Goal: Information Seeking & Learning: Learn about a topic

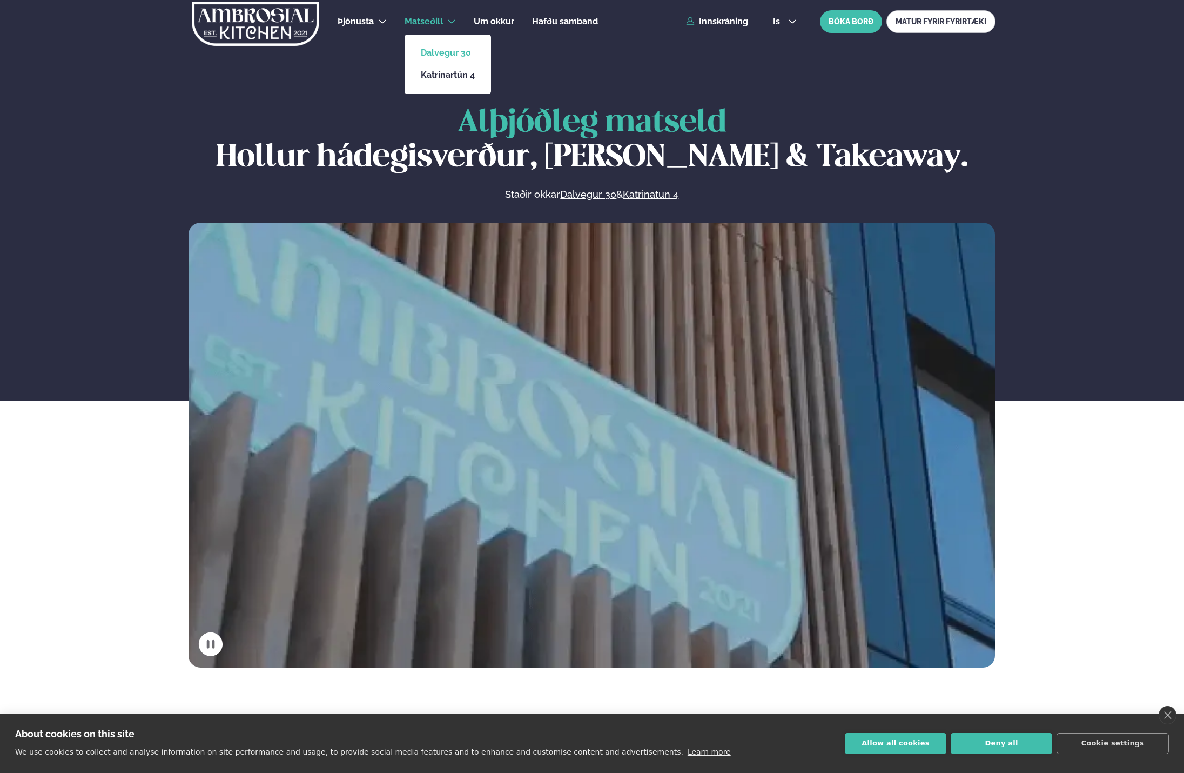
click at [444, 55] on link "Dalvegur 30" at bounding box center [448, 53] width 54 height 9
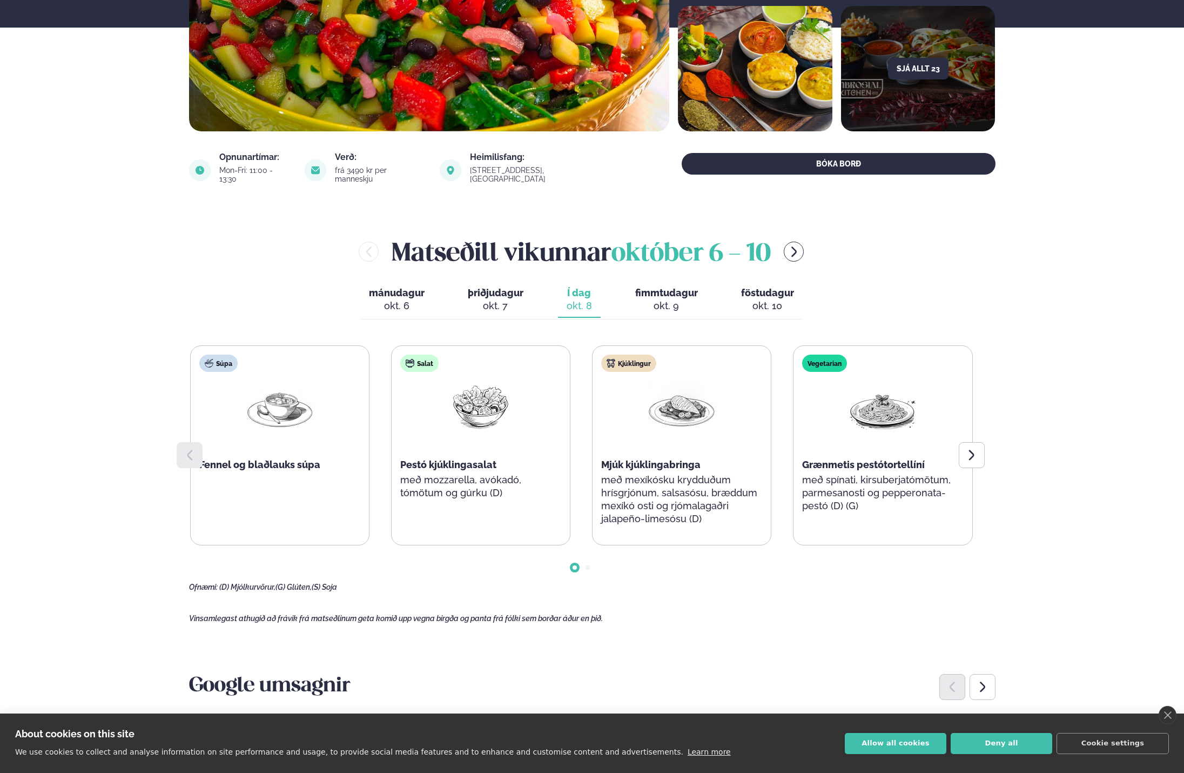
scroll to position [324, 0]
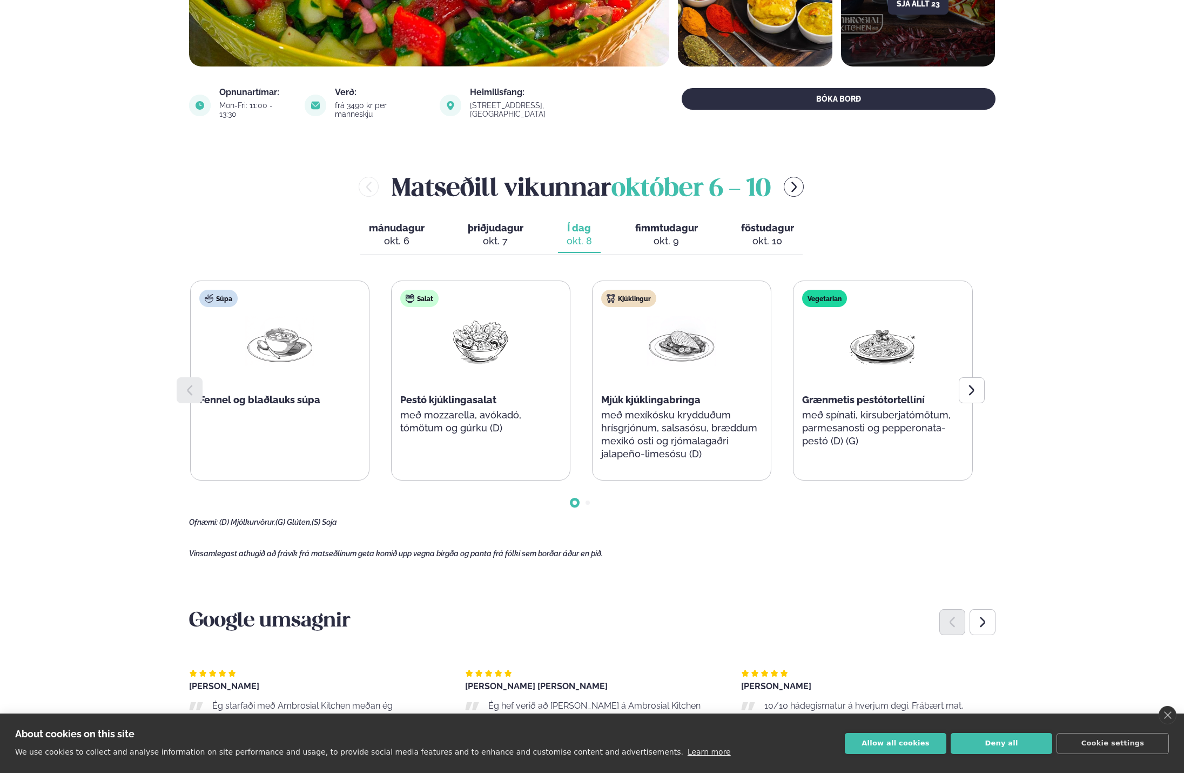
click at [676, 235] on div "okt. 9" at bounding box center [666, 241] width 63 height 13
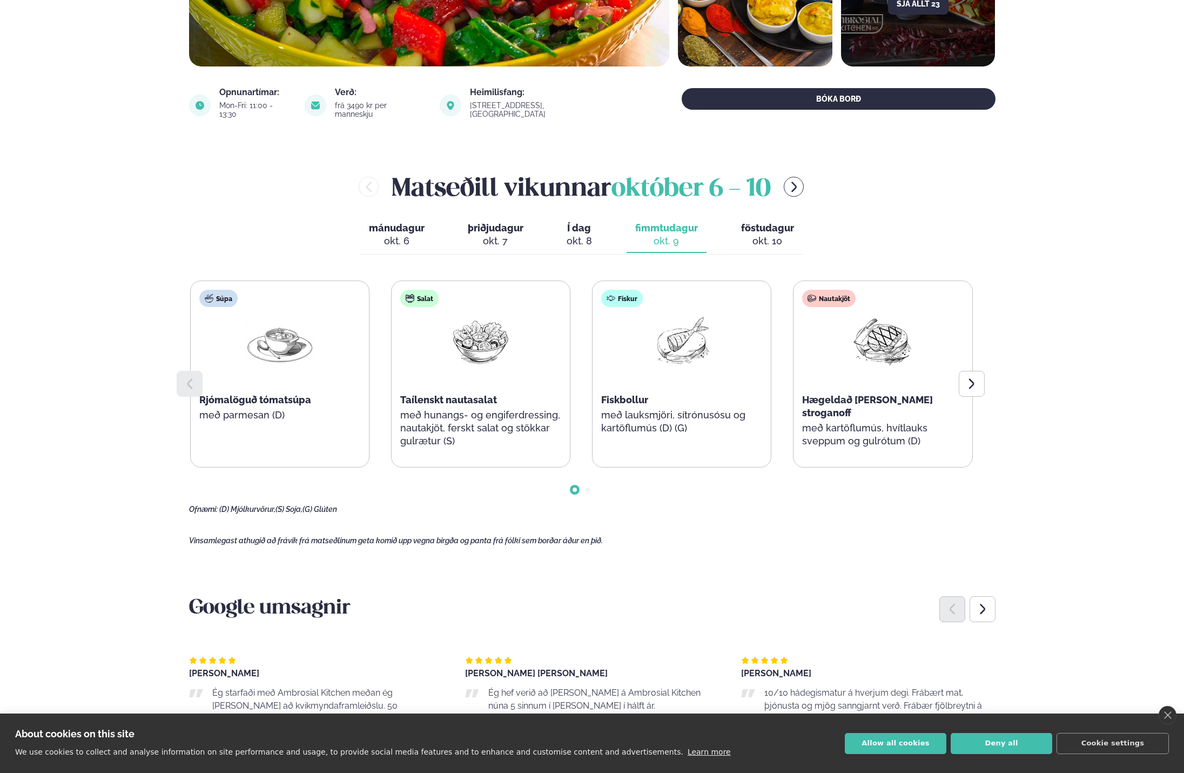
click at [476, 222] on span "þriðjudagur" at bounding box center [496, 227] width 56 height 11
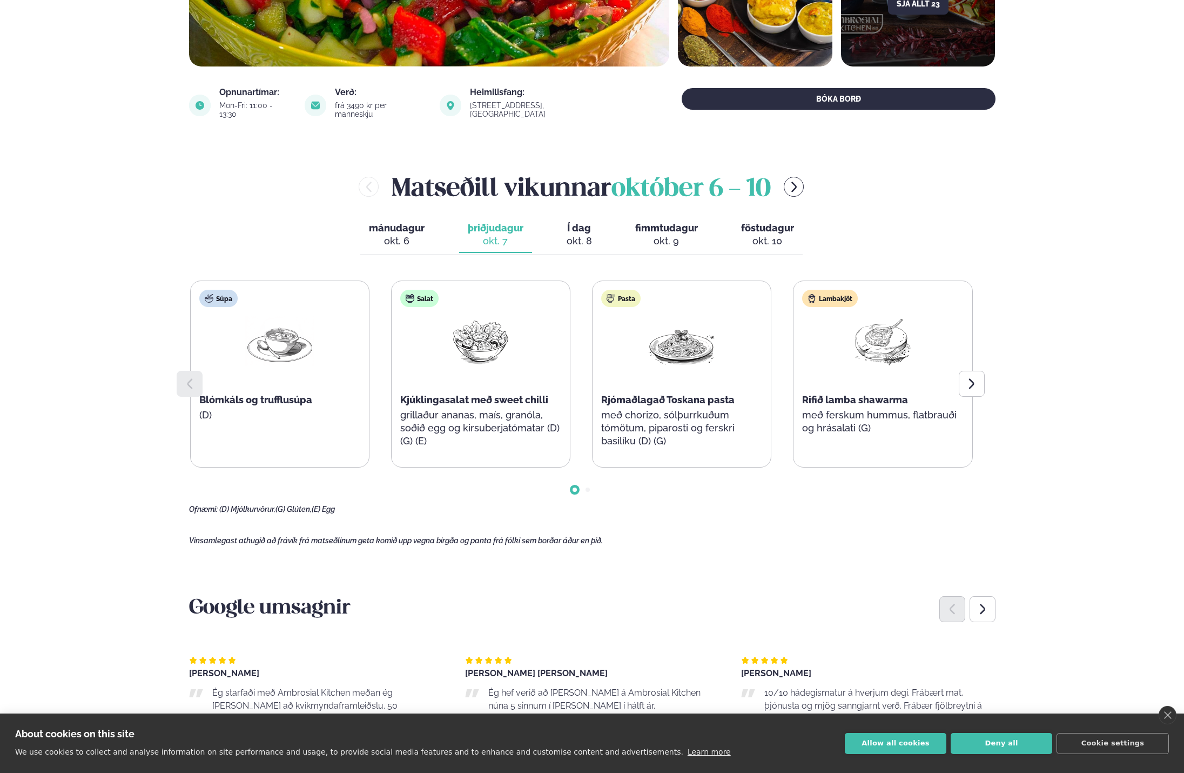
click at [753, 235] on div "okt. 10" at bounding box center [767, 241] width 53 height 13
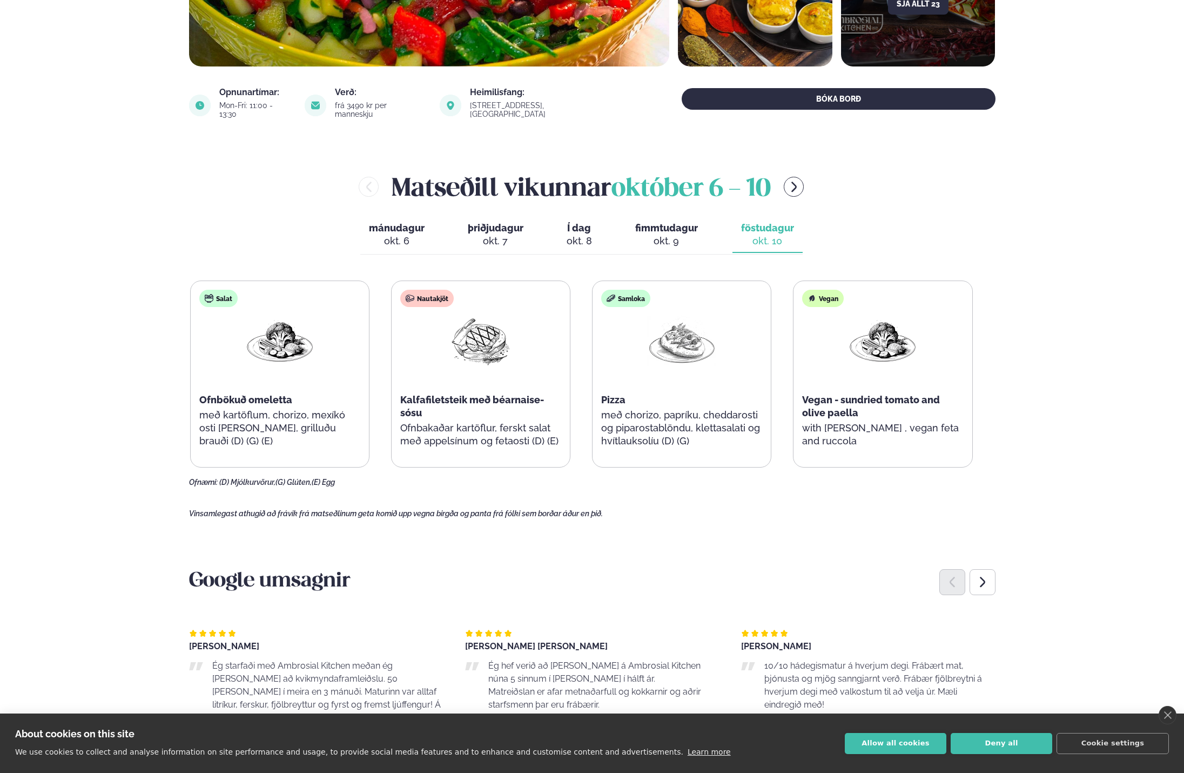
click at [577, 235] on div "okt. 8" at bounding box center [579, 241] width 25 height 13
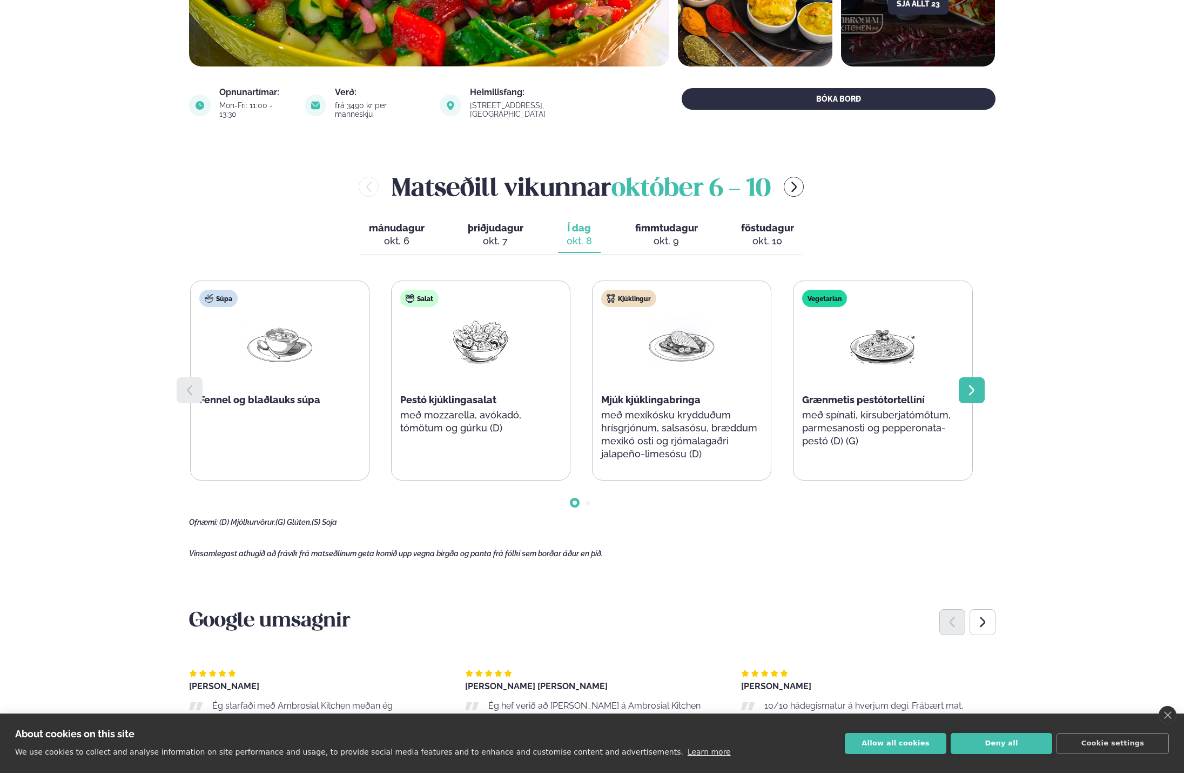
click at [967, 384] on icon at bounding box center [972, 390] width 13 height 13
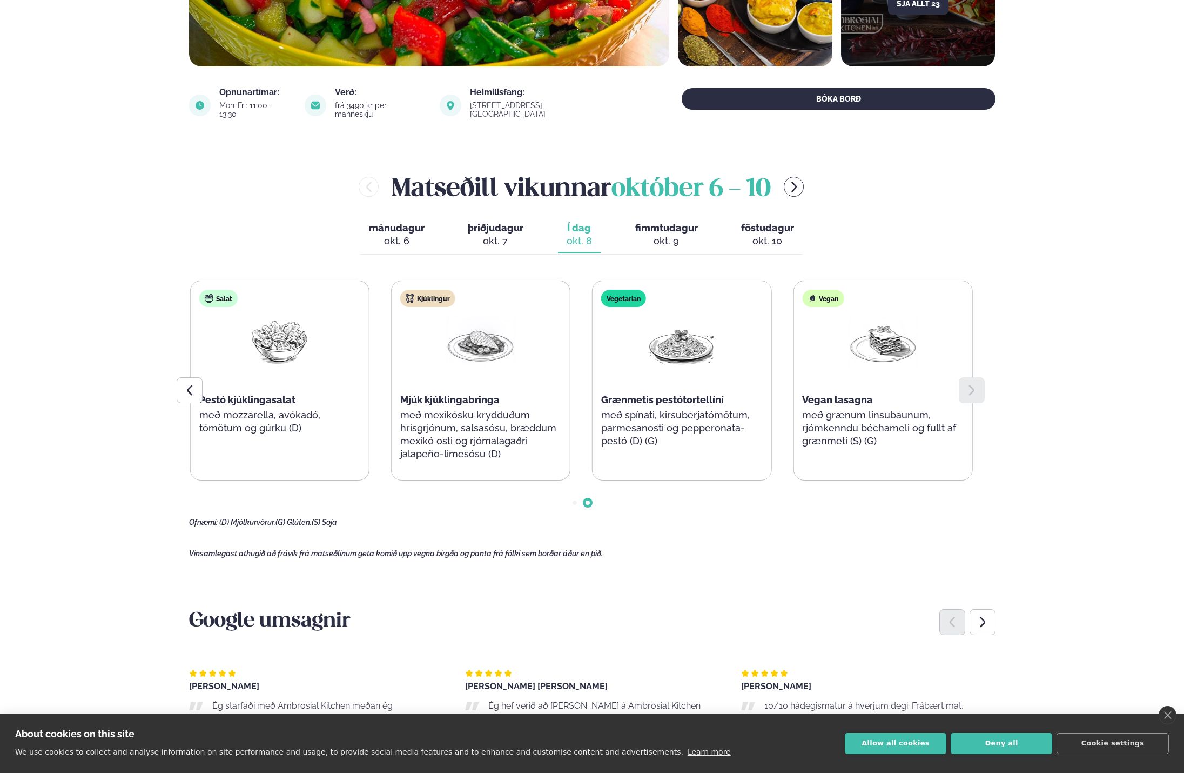
click at [497, 235] on div "okt. 7" at bounding box center [496, 241] width 56 height 13
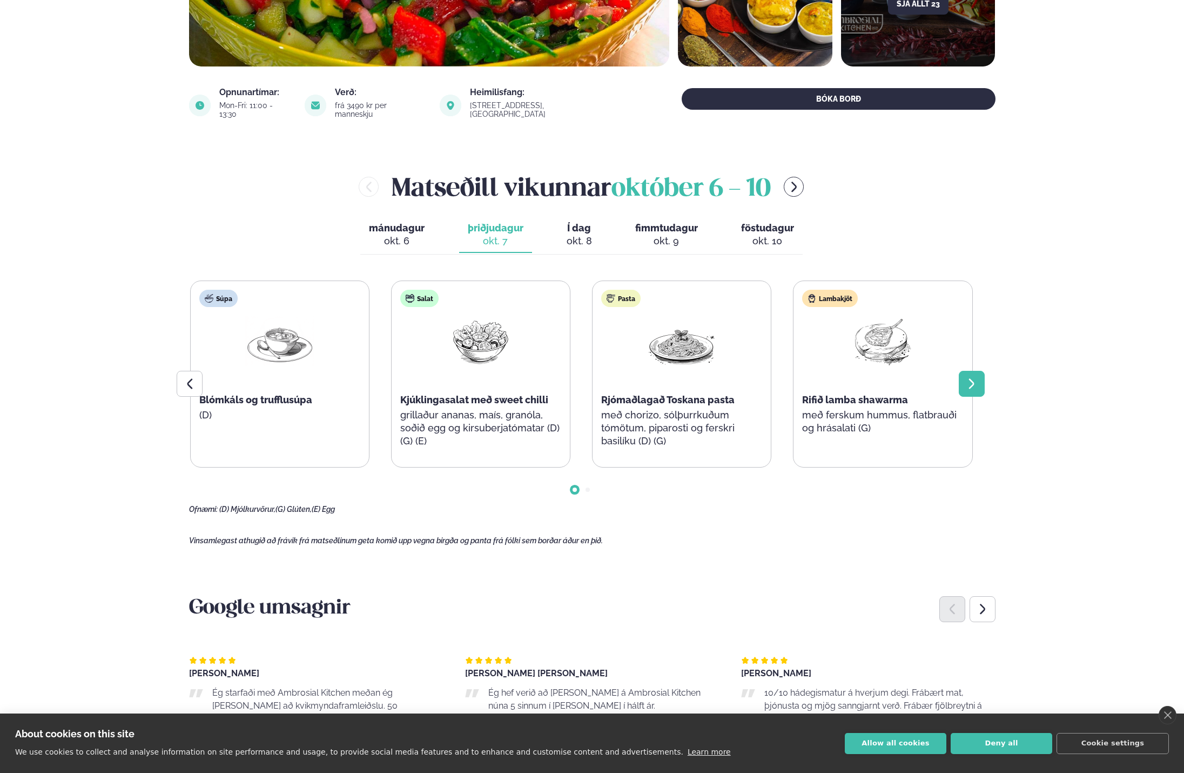
click at [976, 377] on icon at bounding box center [972, 383] width 13 height 13
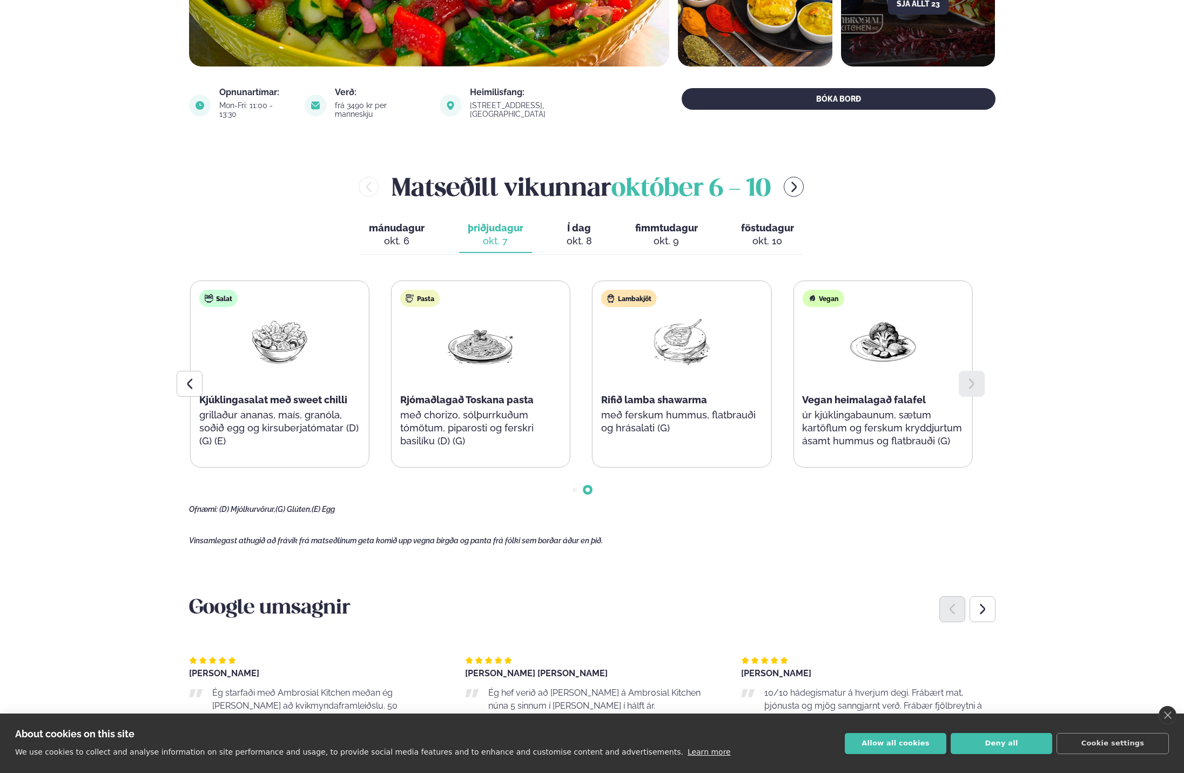
click at [976, 377] on icon at bounding box center [972, 383] width 13 height 13
click at [196, 377] on div at bounding box center [190, 384] width 26 height 26
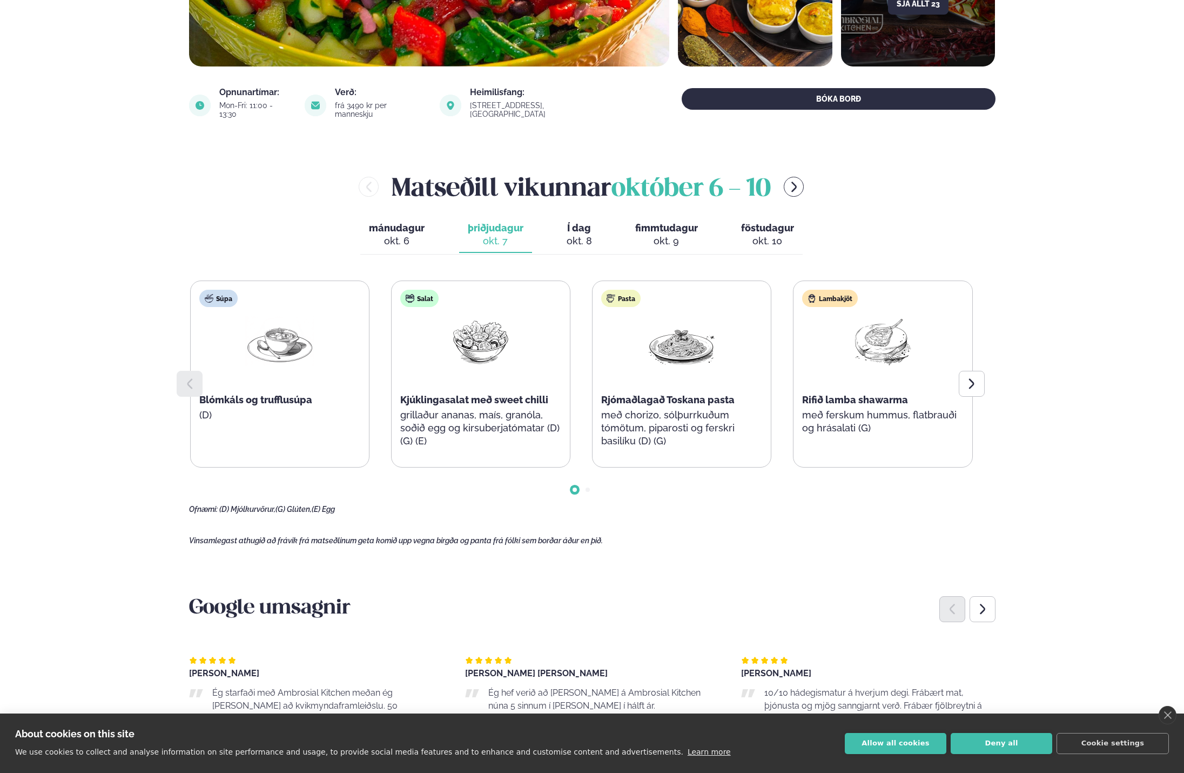
click at [196, 377] on div at bounding box center [190, 384] width 26 height 26
click at [975, 377] on icon at bounding box center [972, 383] width 13 height 13
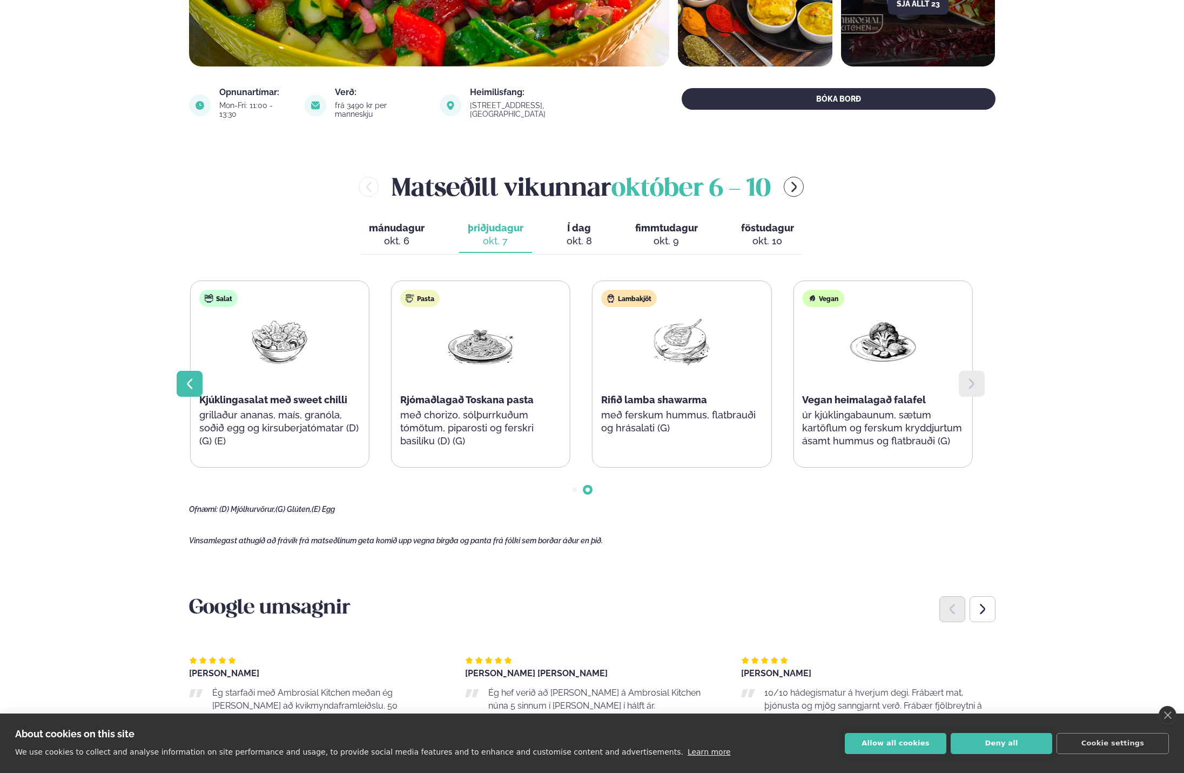
click at [197, 380] on div at bounding box center [190, 384] width 26 height 26
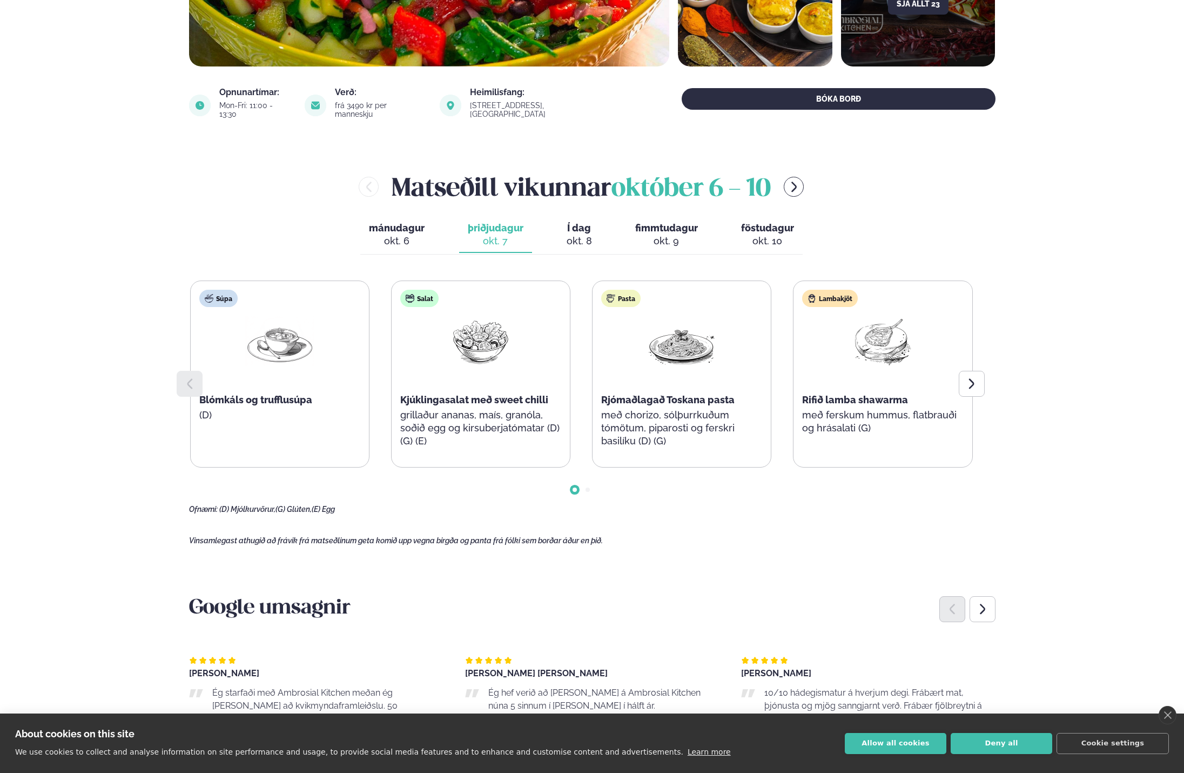
click at [197, 380] on div at bounding box center [190, 384] width 26 height 26
click at [961, 378] on div at bounding box center [972, 384] width 26 height 26
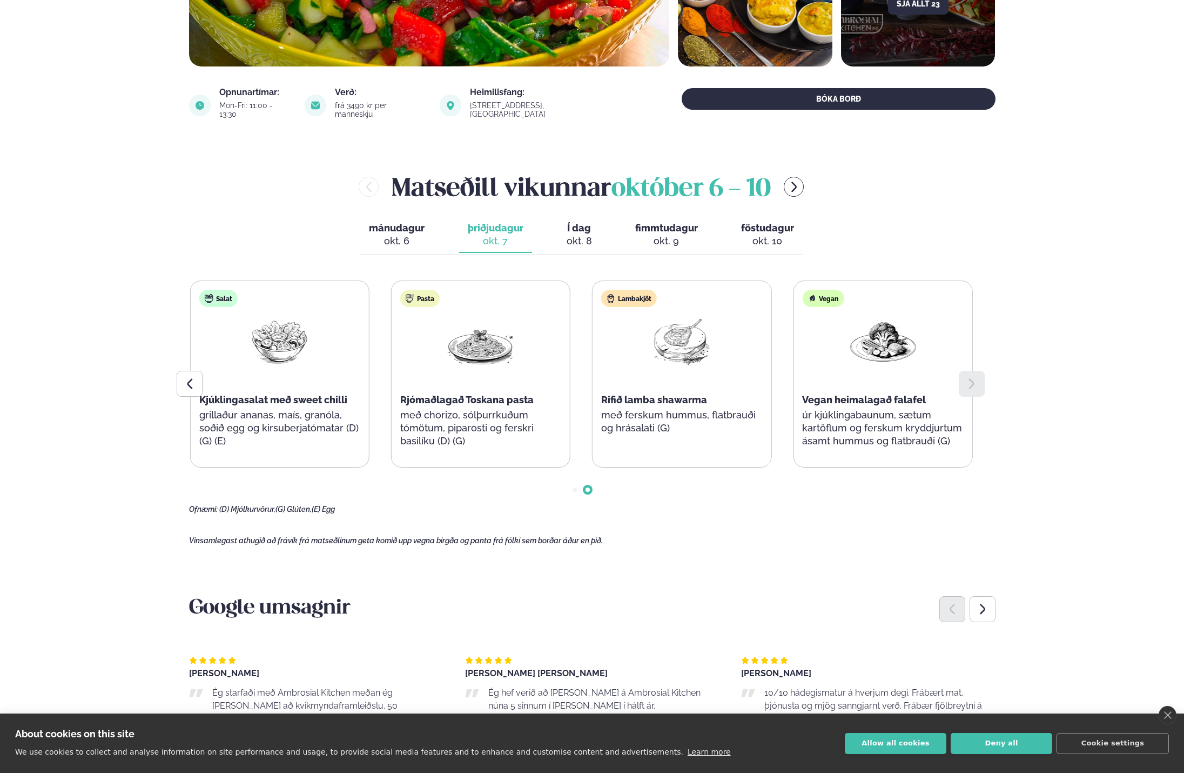
click at [970, 380] on icon at bounding box center [971, 384] width 5 height 10
click at [403, 222] on span "mánudagur" at bounding box center [397, 227] width 56 height 11
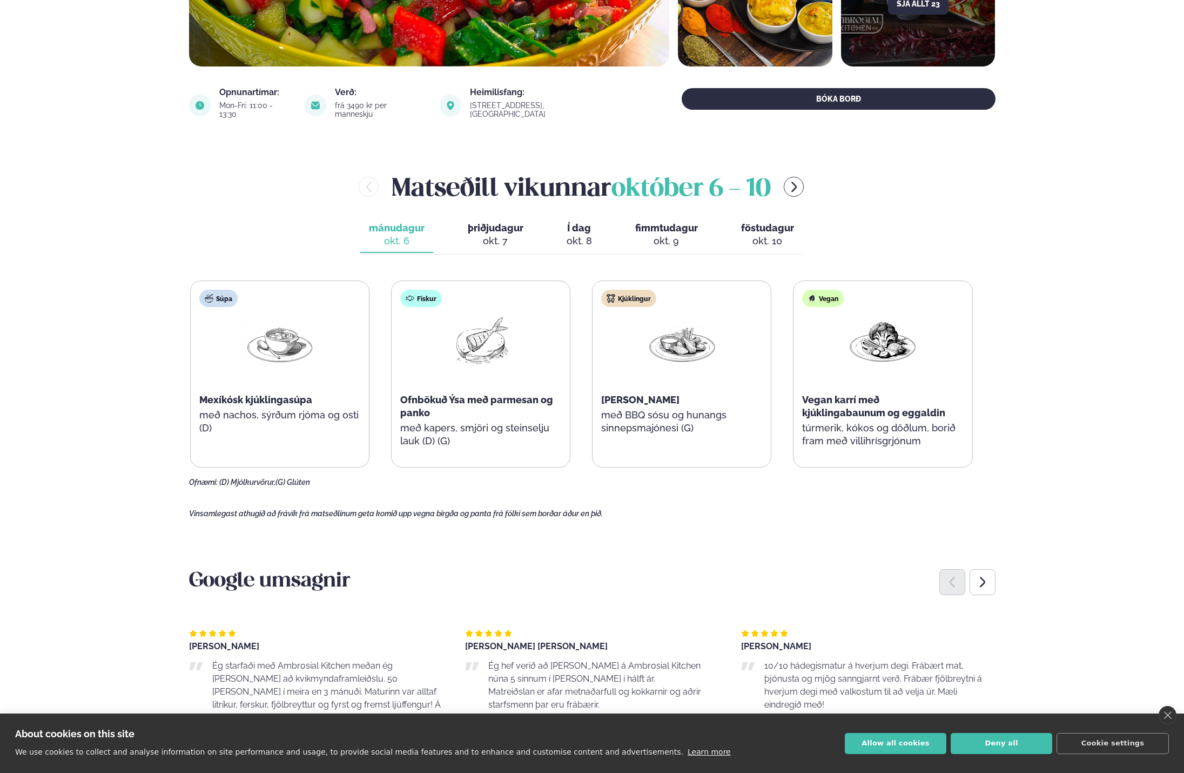
click at [662, 235] on div "okt. 9" at bounding box center [666, 241] width 63 height 13
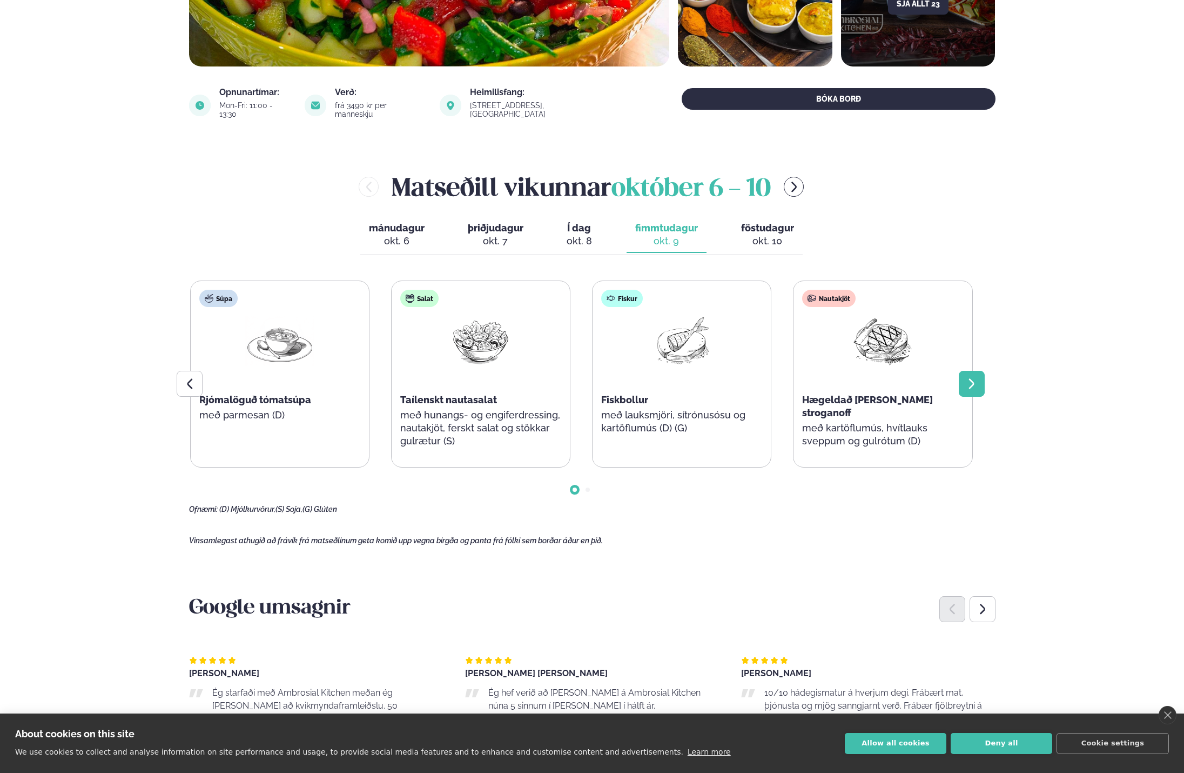
click at [980, 383] on div at bounding box center [972, 384] width 26 height 26
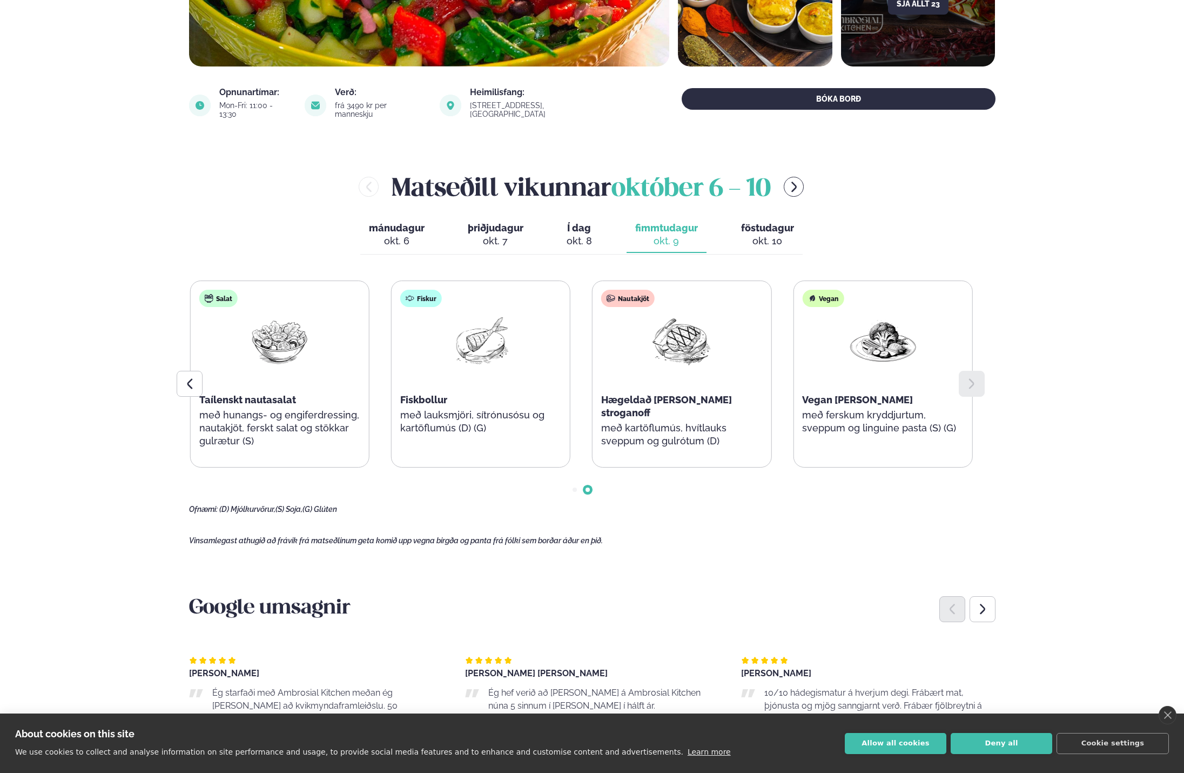
click at [980, 383] on div at bounding box center [972, 384] width 26 height 26
click at [595, 229] on button "Í dag Í d. [DATE]" at bounding box center [579, 235] width 43 height 36
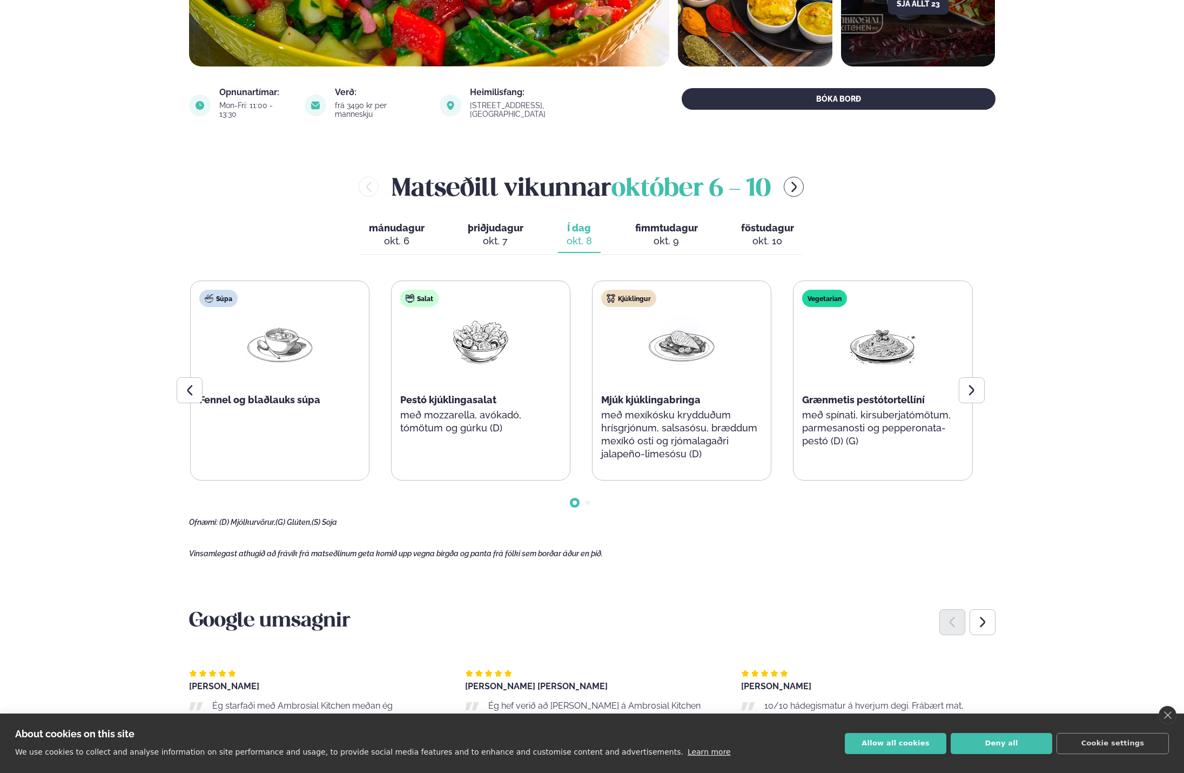
click at [513, 235] on div "okt. 7" at bounding box center [496, 241] width 56 height 13
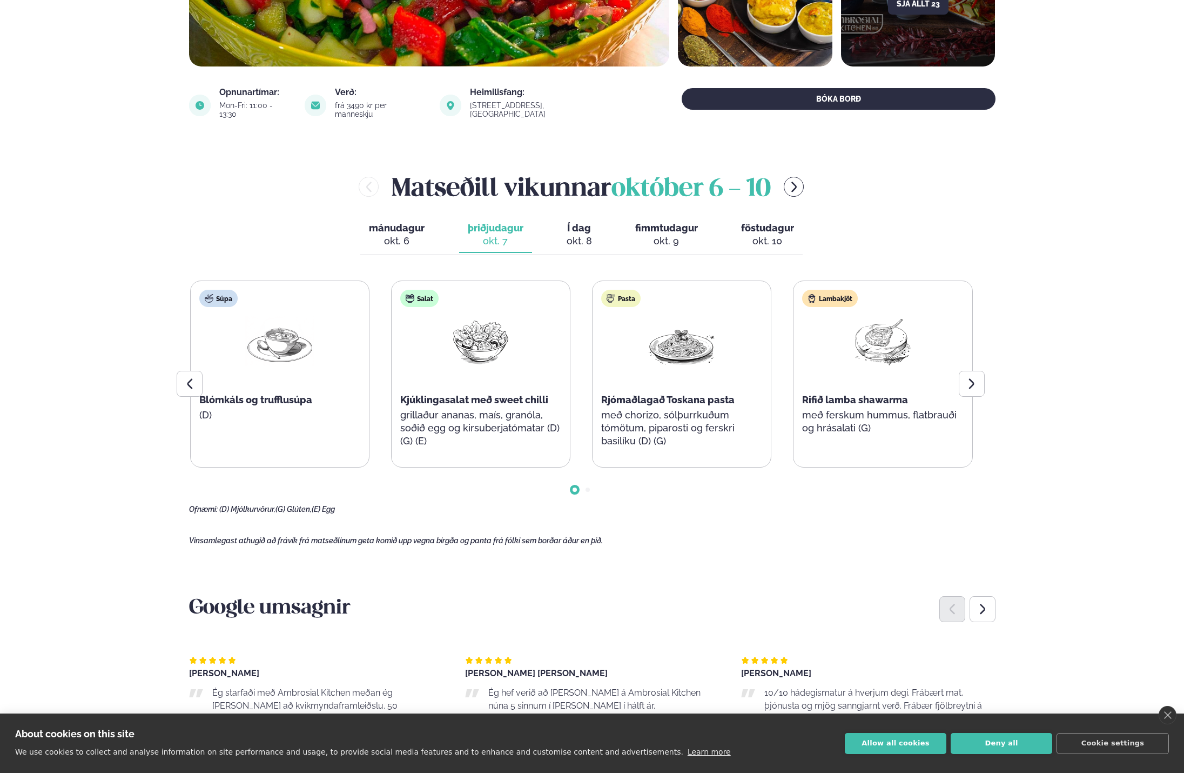
click at [568, 222] on span "Í dag" at bounding box center [579, 228] width 25 height 13
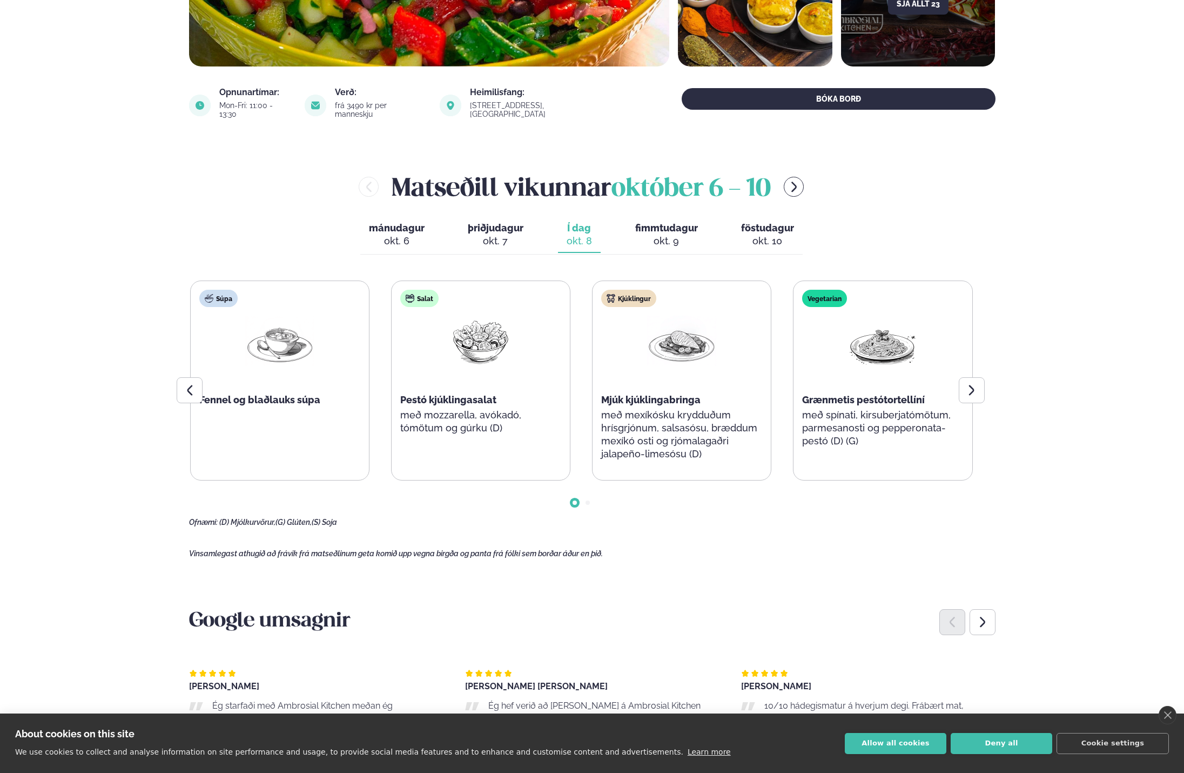
click at [513, 224] on span "þriðjudagur" at bounding box center [496, 227] width 56 height 11
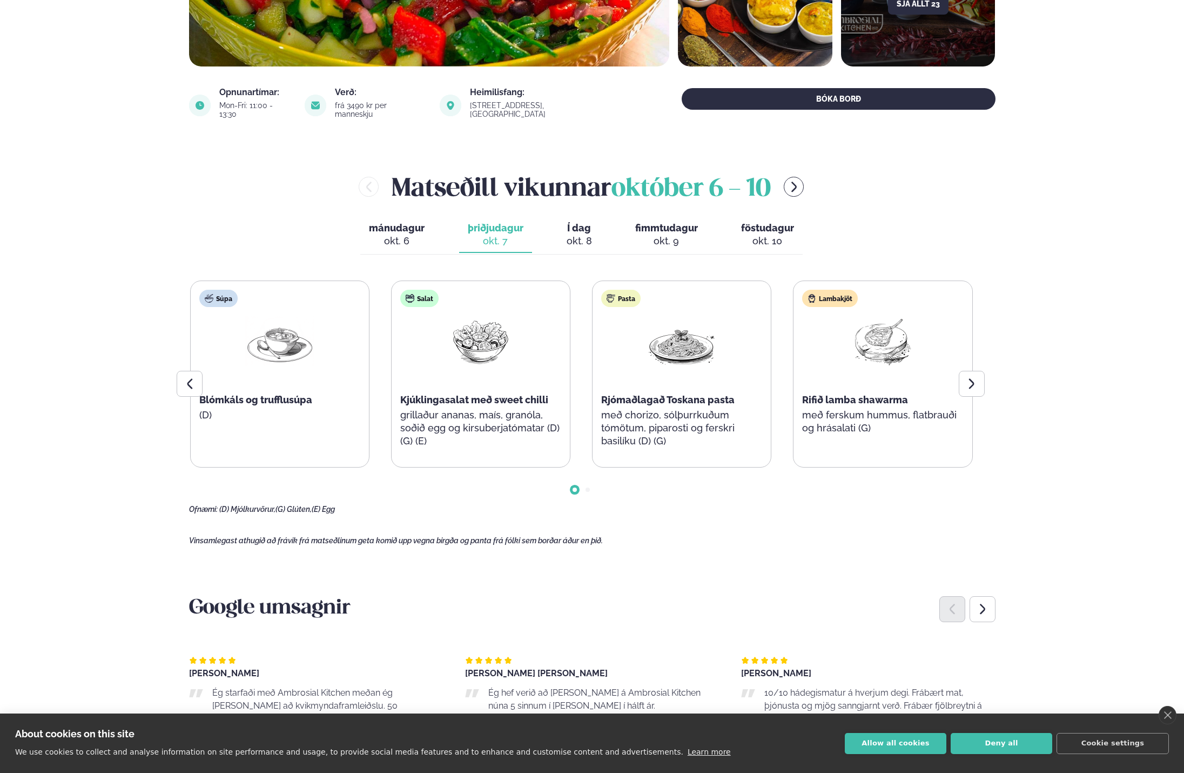
click at [393, 223] on span "mánudagur" at bounding box center [397, 227] width 56 height 11
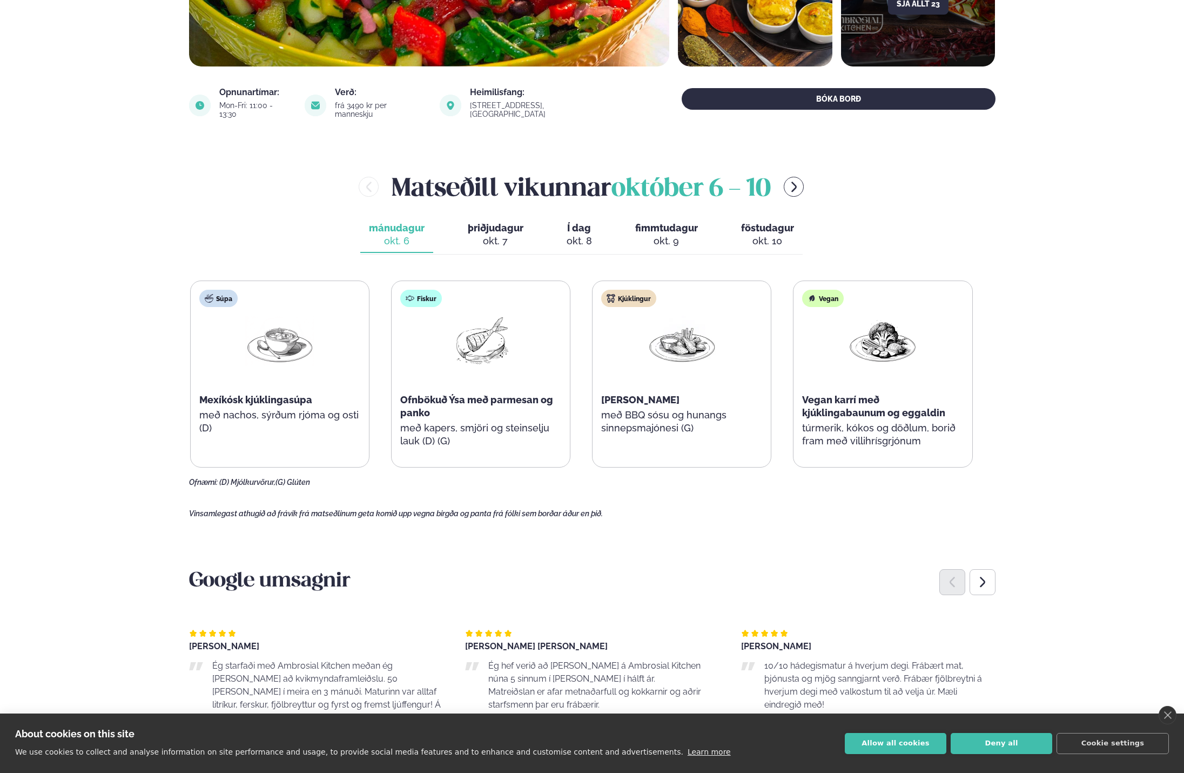
click at [677, 224] on span "fimmtudagur" at bounding box center [666, 227] width 63 height 11
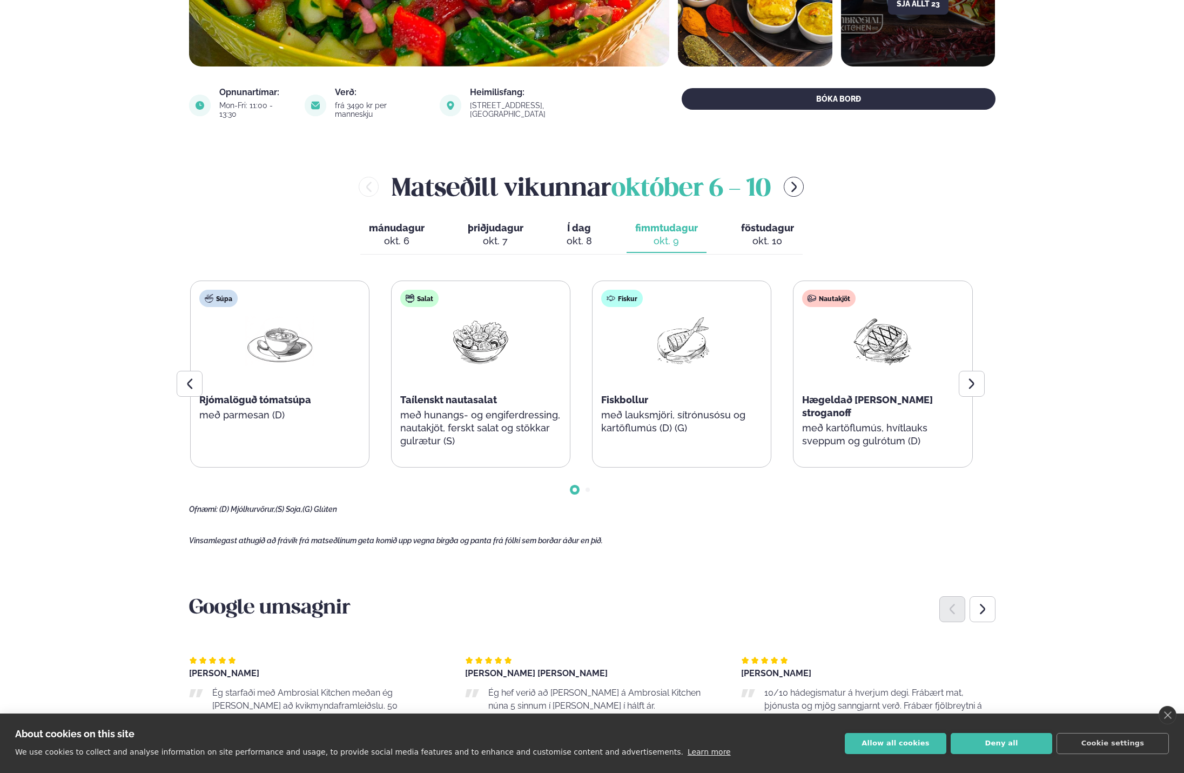
click at [407, 235] on div "okt. 6" at bounding box center [397, 241] width 56 height 13
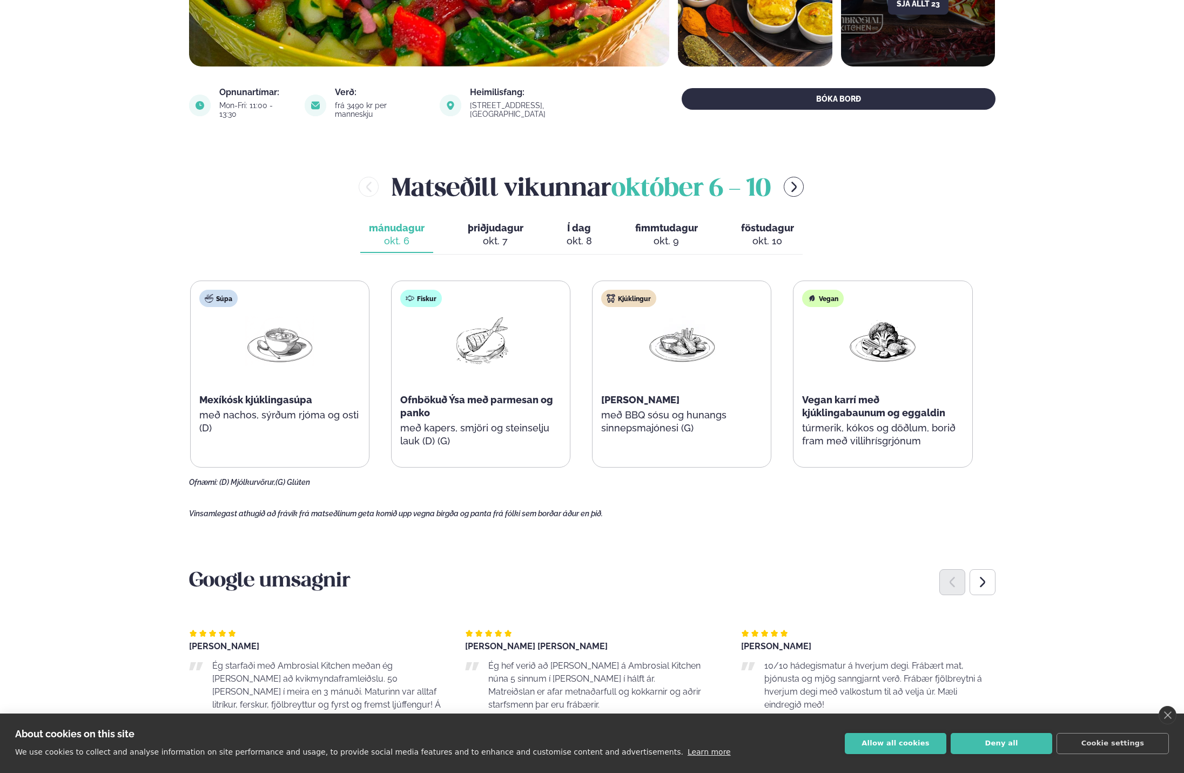
click at [660, 235] on div "okt. 9" at bounding box center [666, 241] width 63 height 13
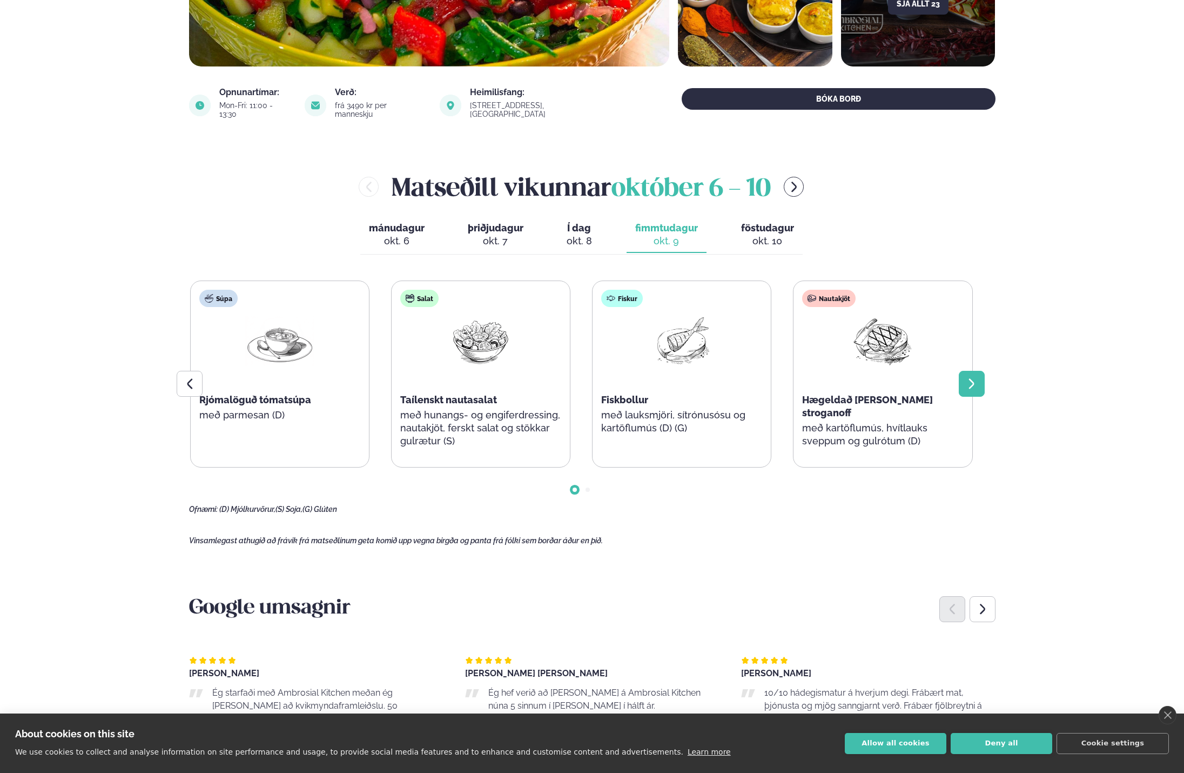
click at [980, 378] on div at bounding box center [972, 384] width 26 height 26
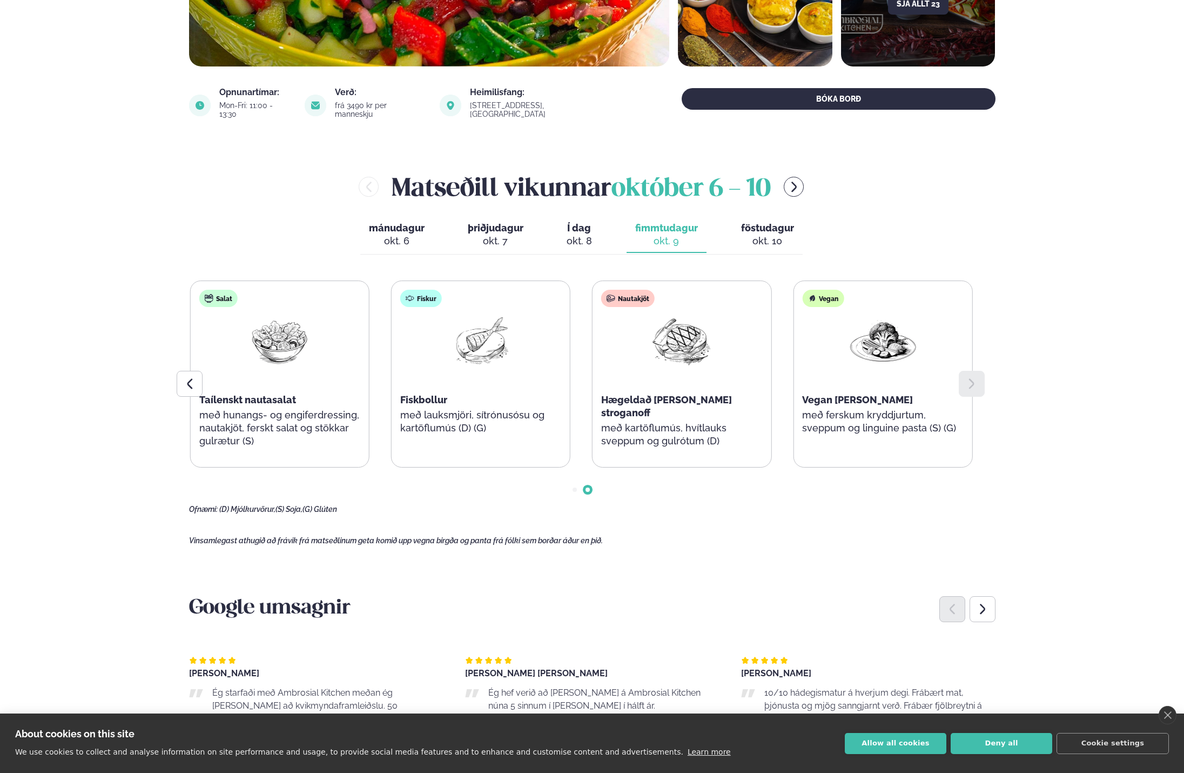
click at [760, 235] on div "okt. 10" at bounding box center [767, 241] width 53 height 13
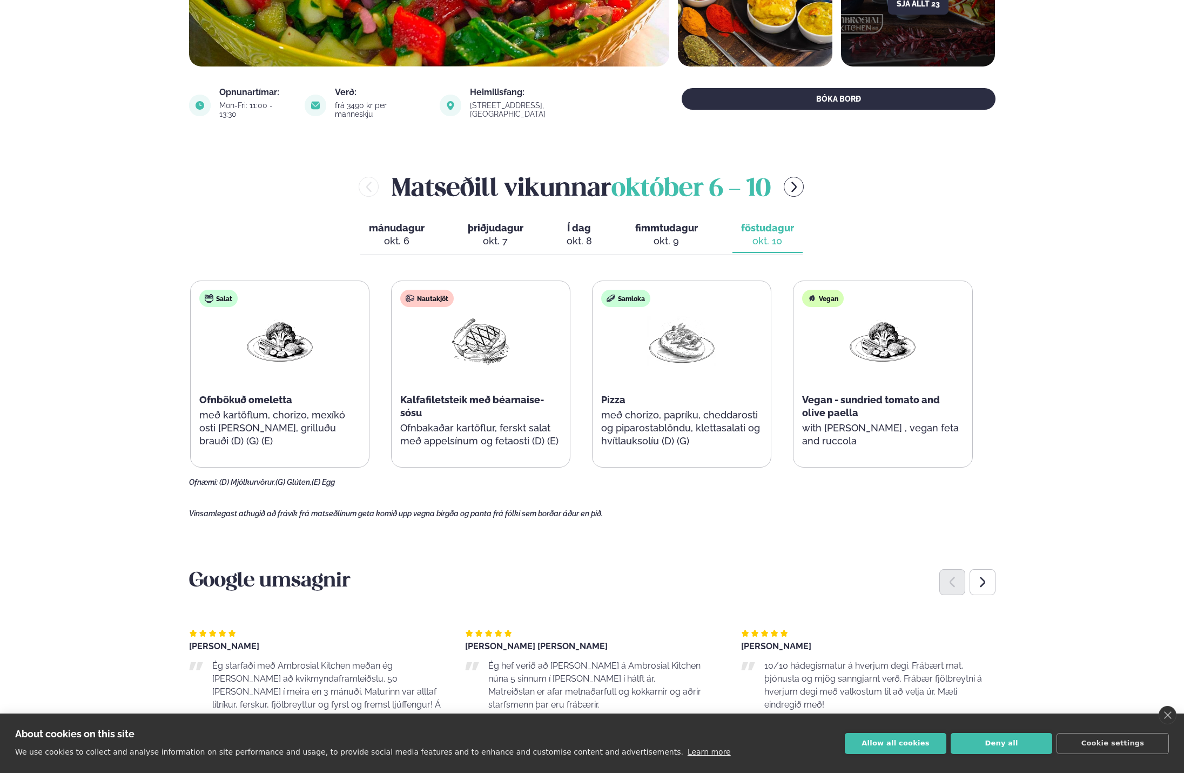
click at [661, 225] on span "fimmtudagur" at bounding box center [666, 227] width 63 height 11
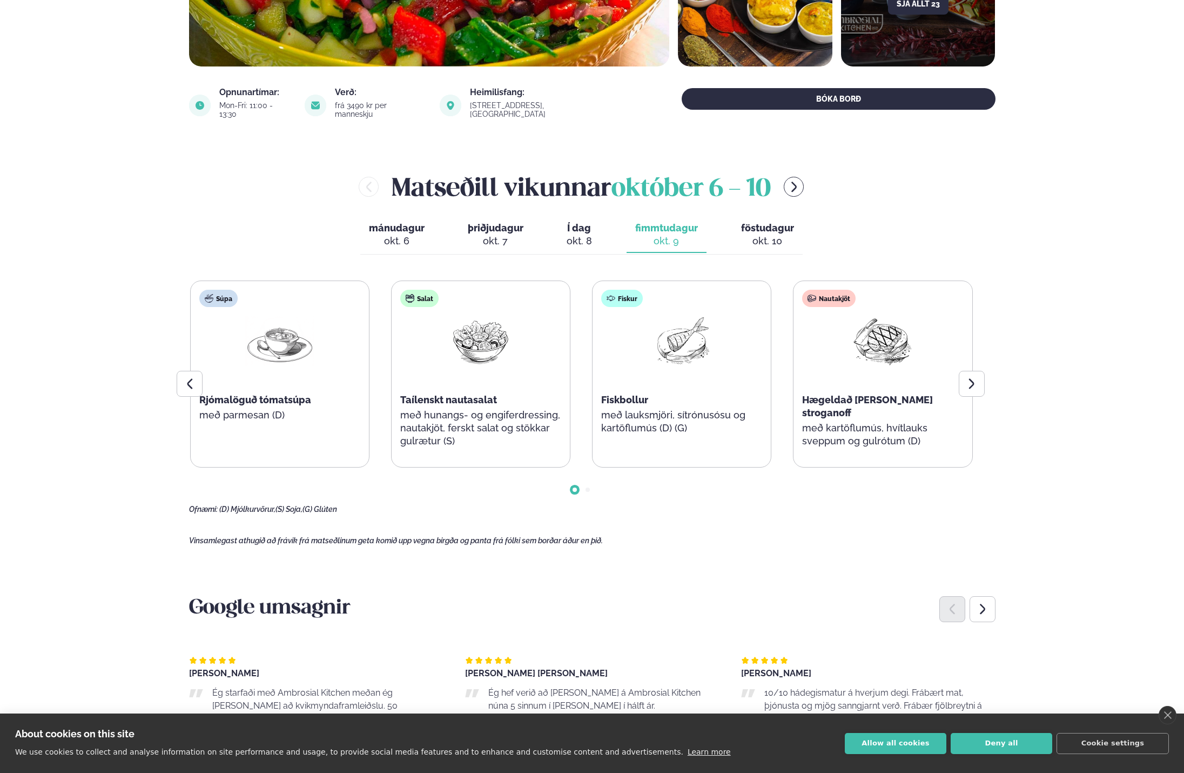
click at [579, 235] on div "okt. 8" at bounding box center [579, 241] width 25 height 13
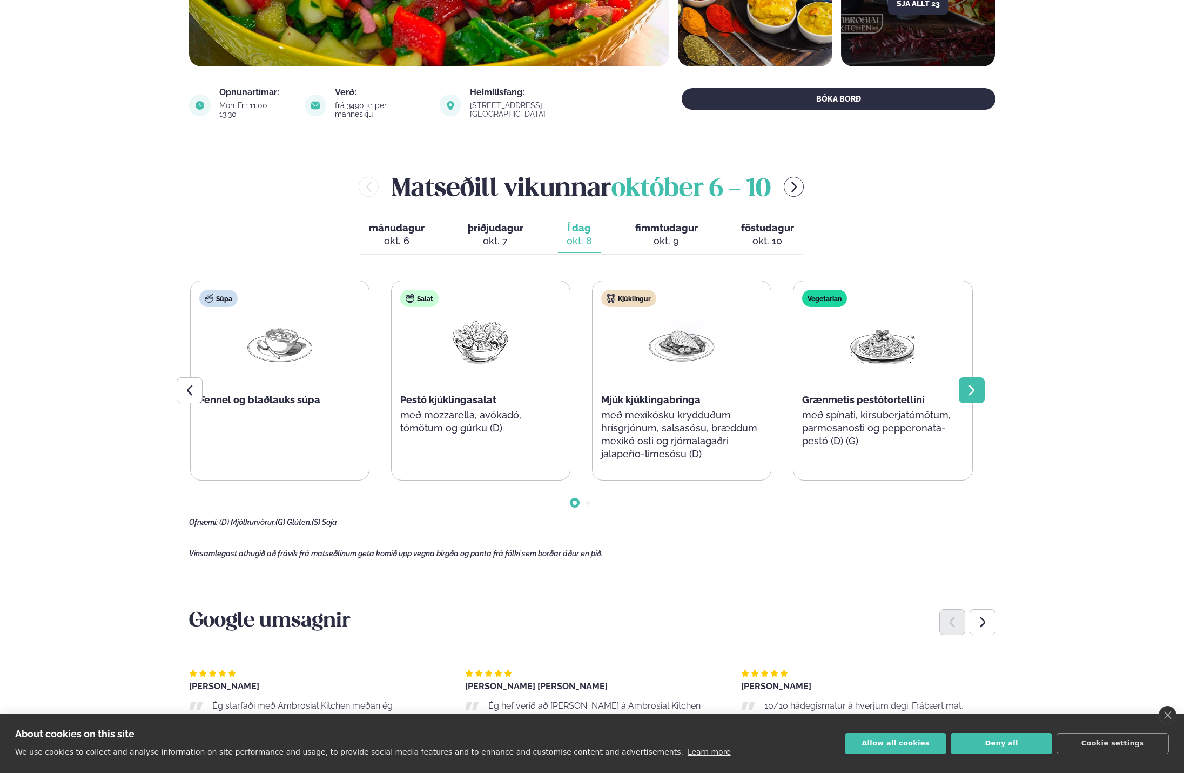
click at [968, 384] on icon at bounding box center [972, 390] width 13 height 13
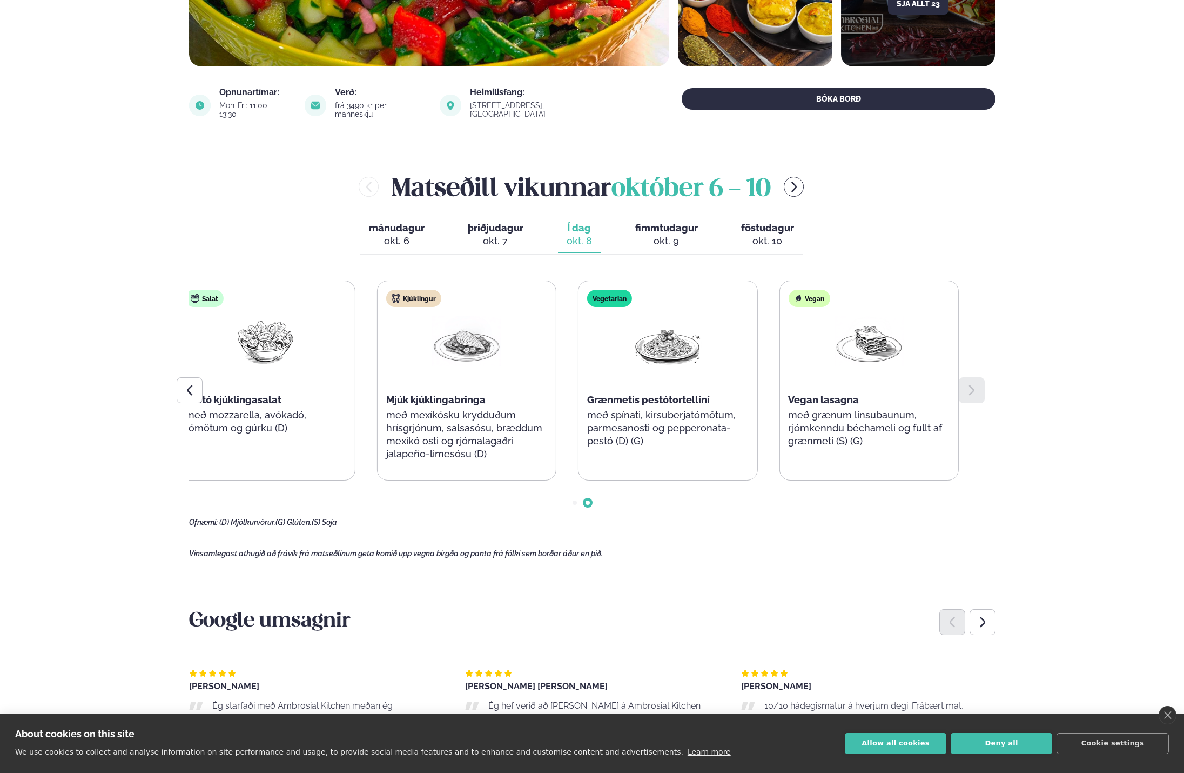
click at [860, 437] on p "með grænum linsubaunum, rjómkenndu béchameli og fullt af grænmeti (S) (G)" at bounding box center [868, 427] width 161 height 39
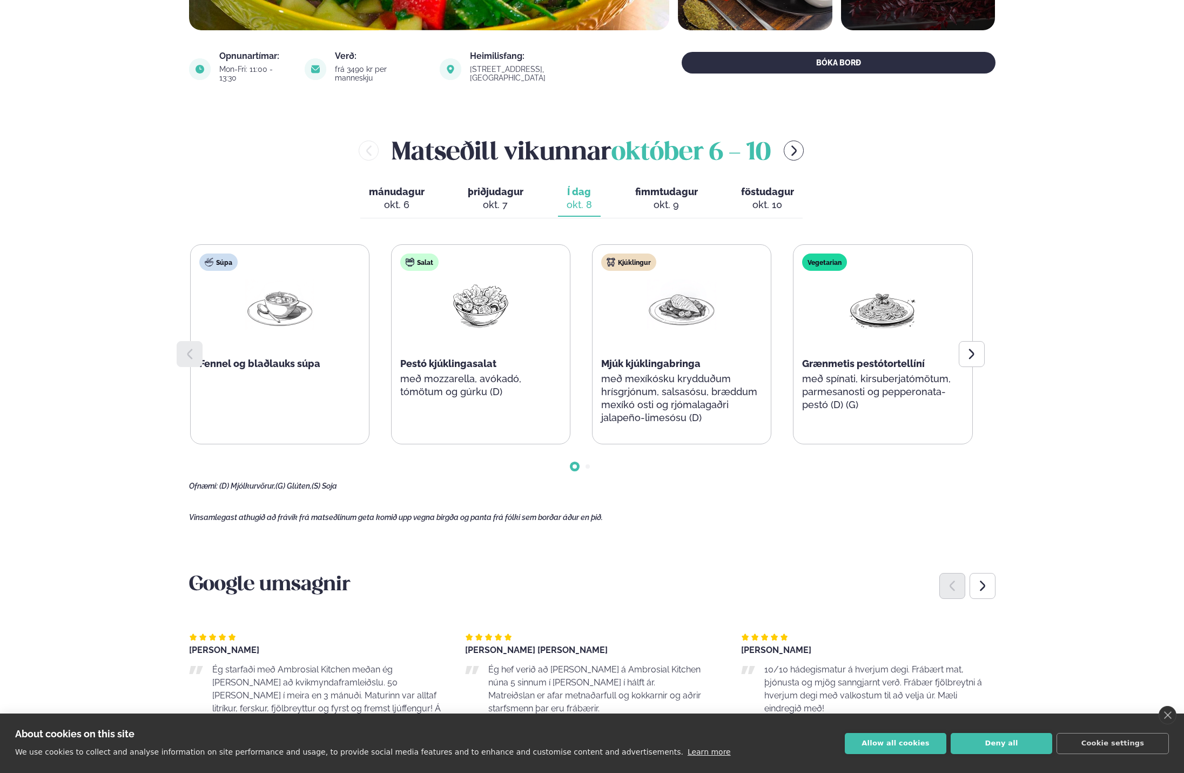
scroll to position [432, 0]
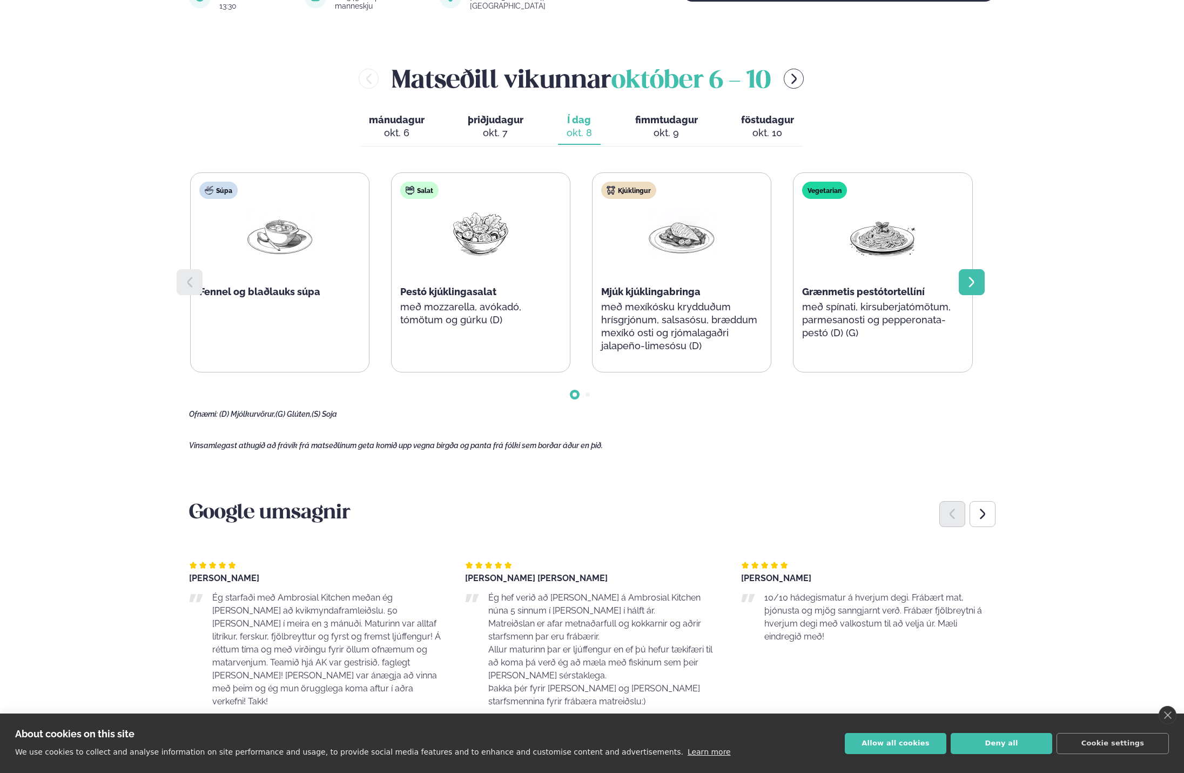
click at [973, 282] on div at bounding box center [972, 282] width 26 height 26
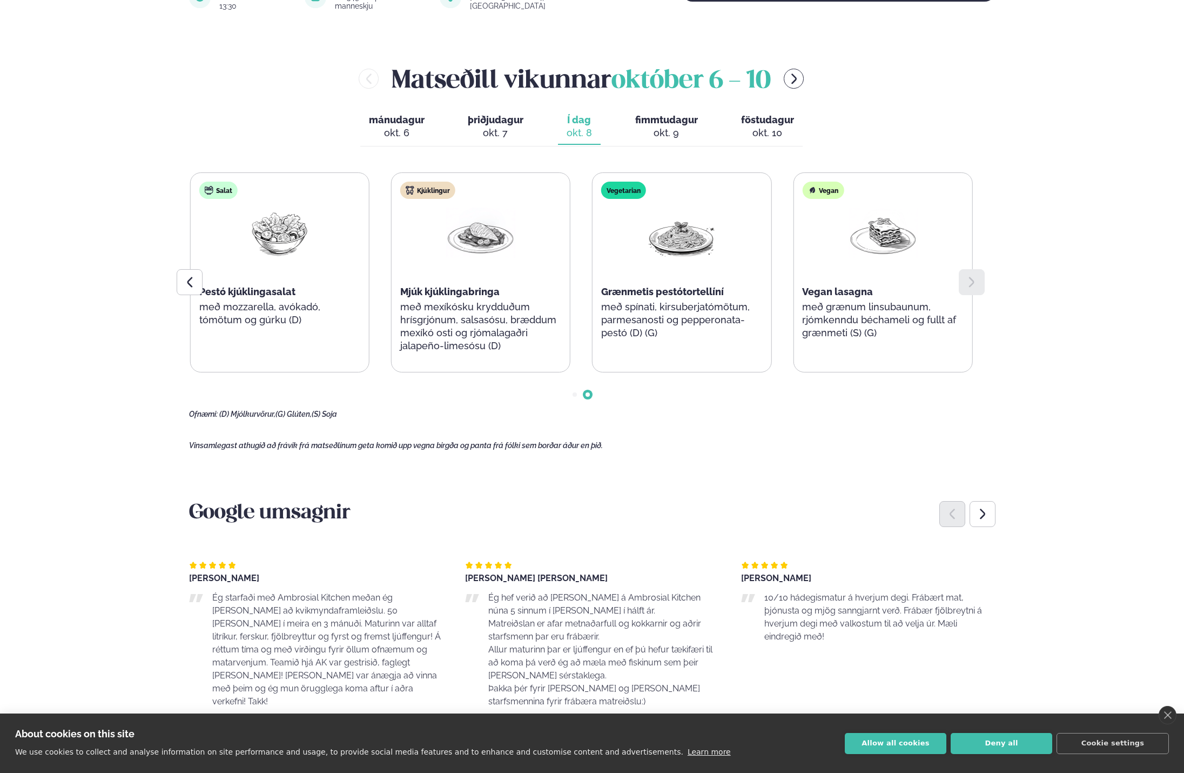
click at [977, 276] on icon at bounding box center [972, 282] width 13 height 13
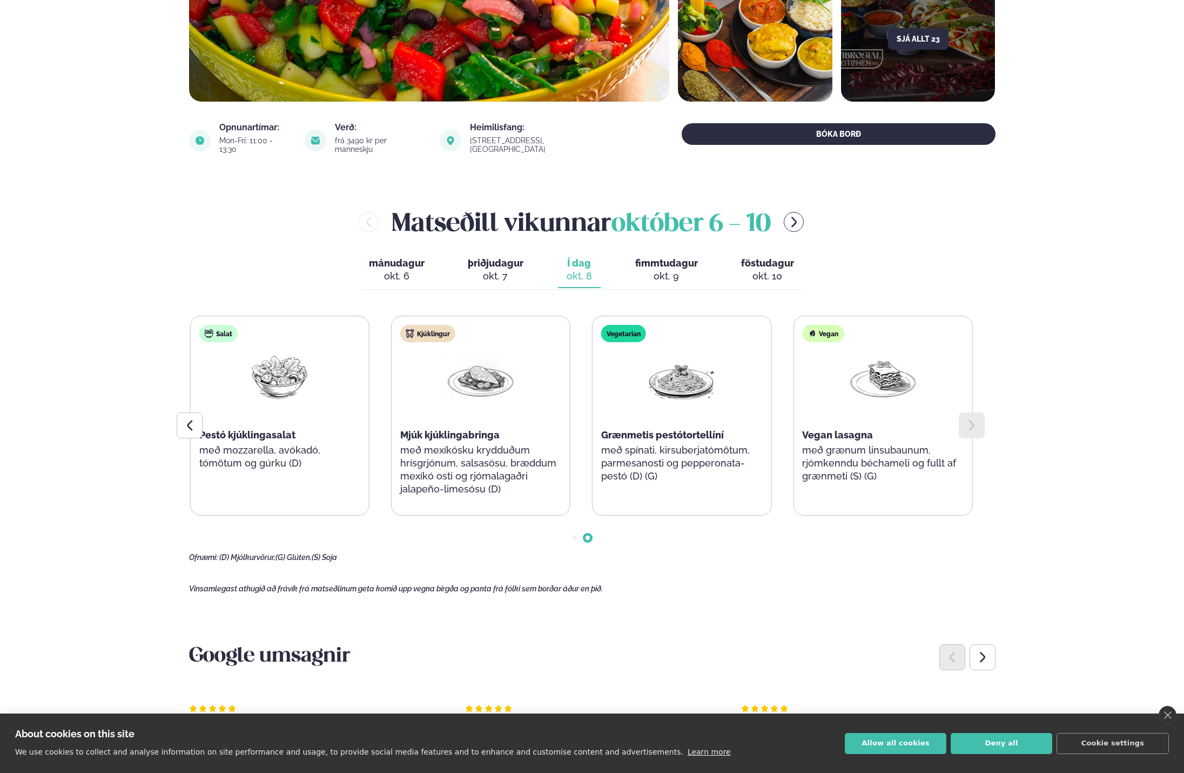
scroll to position [270, 0]
